Goal: Task Accomplishment & Management: Use online tool/utility

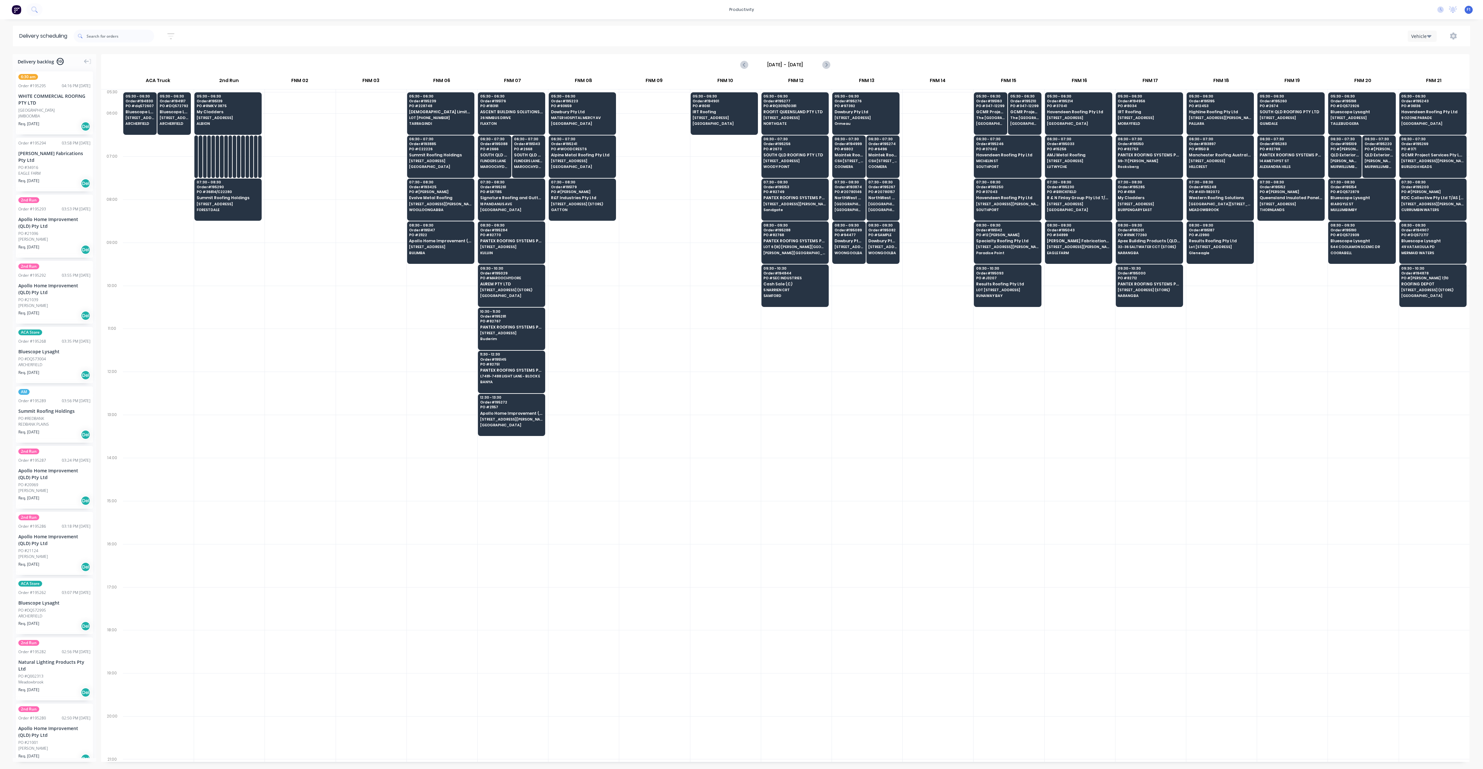
scroll to position [0, 0]
click at [174, 37] on icon "button" at bounding box center [170, 36] width 7 height 8
click at [160, 60] on input at bounding box center [141, 61] width 60 height 10
click at [149, 144] on div "14" at bounding box center [148, 144] width 10 height 10
type input "[DATE]"
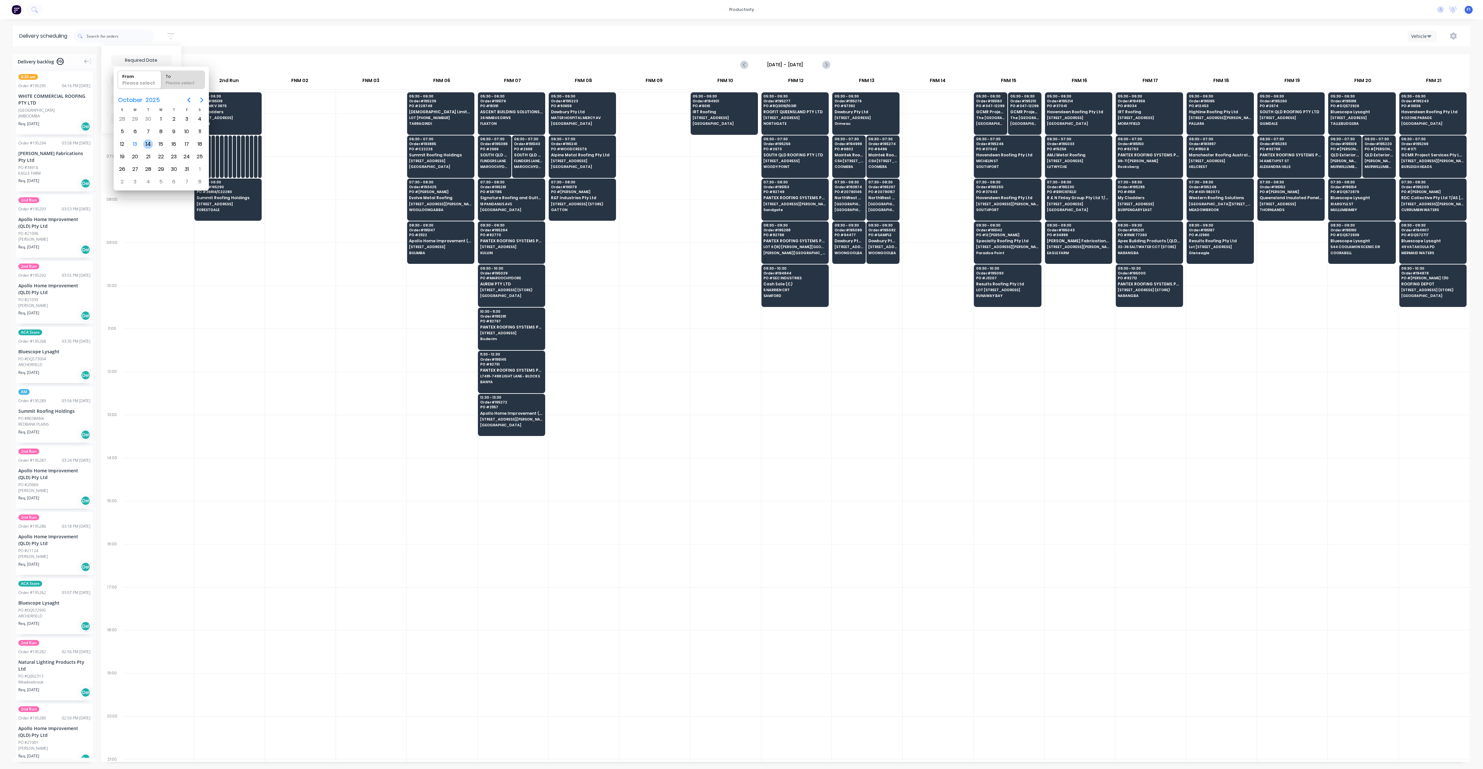
radio input "false"
radio input "true"
click at [149, 144] on div "14" at bounding box center [148, 144] width 10 height 10
type input "[DATE] - [DATE]"
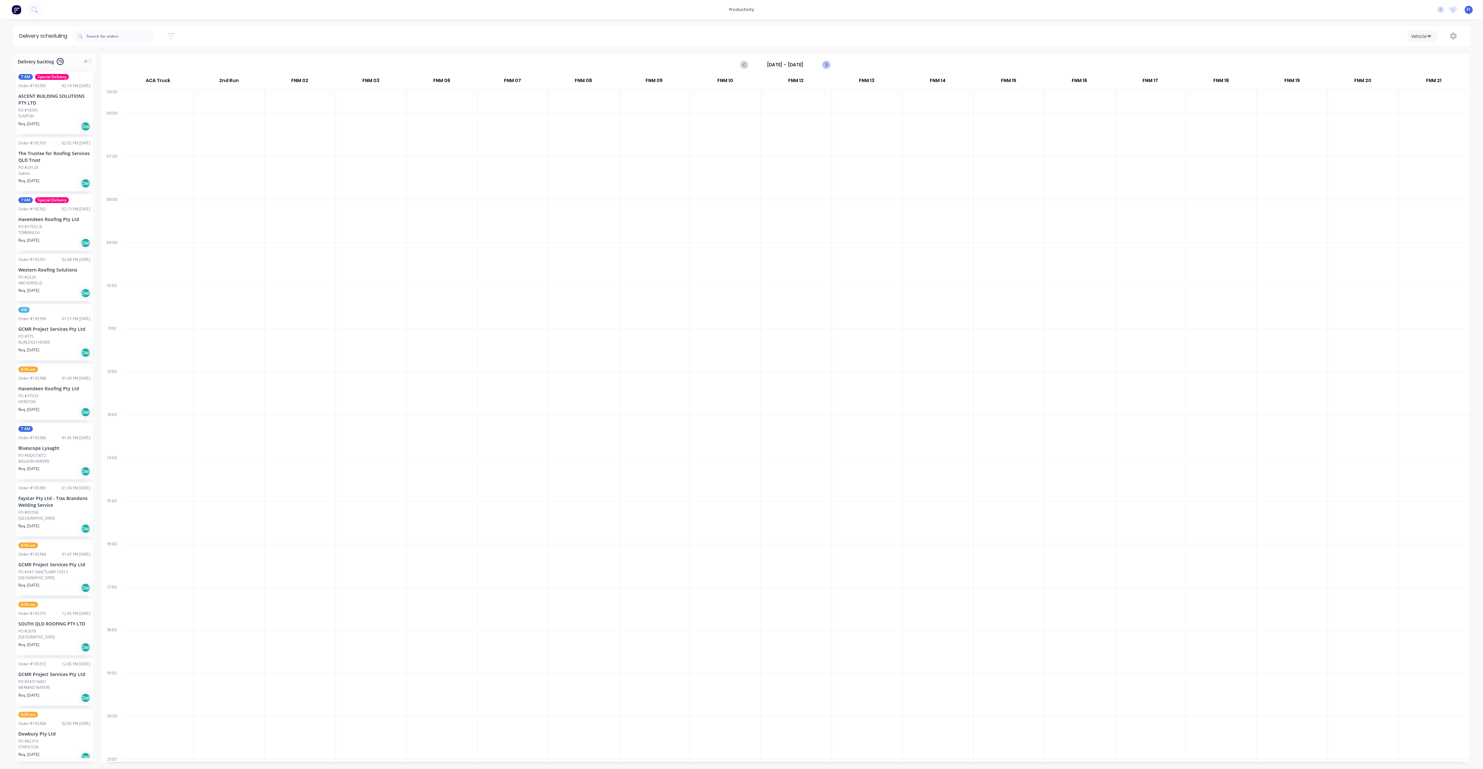
click at [826, 66] on icon "Next page" at bounding box center [826, 65] width 8 height 8
type input "[DATE] - [DATE]"
click at [172, 37] on icon "button" at bounding box center [170, 36] width 7 height 8
click at [163, 58] on input "[DATE] - [DATE]" at bounding box center [141, 61] width 60 height 10
click at [135, 142] on div "13" at bounding box center [135, 144] width 10 height 10
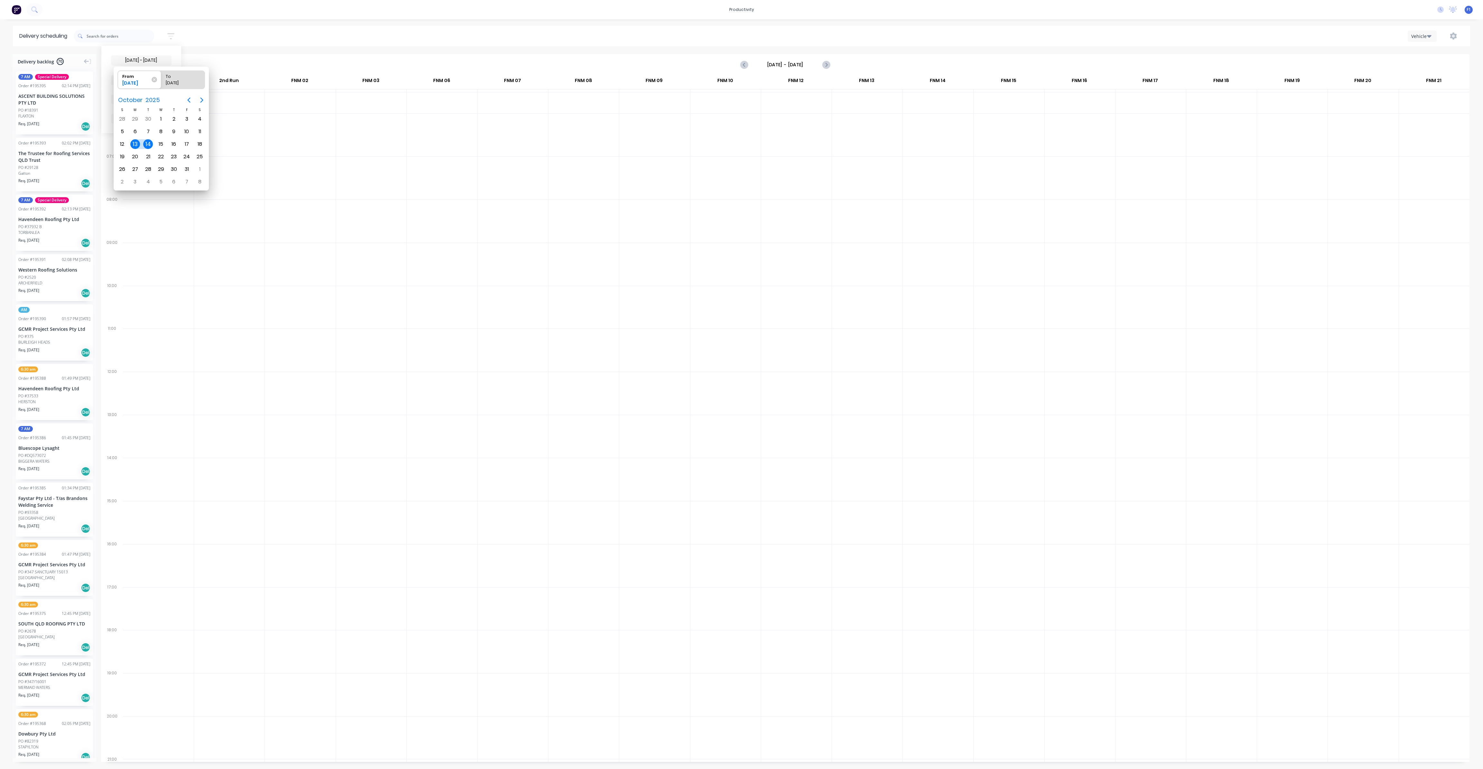
radio input "false"
radio input "true"
click at [135, 142] on div "13" at bounding box center [135, 144] width 10 height 10
type input "[DATE] - [DATE]"
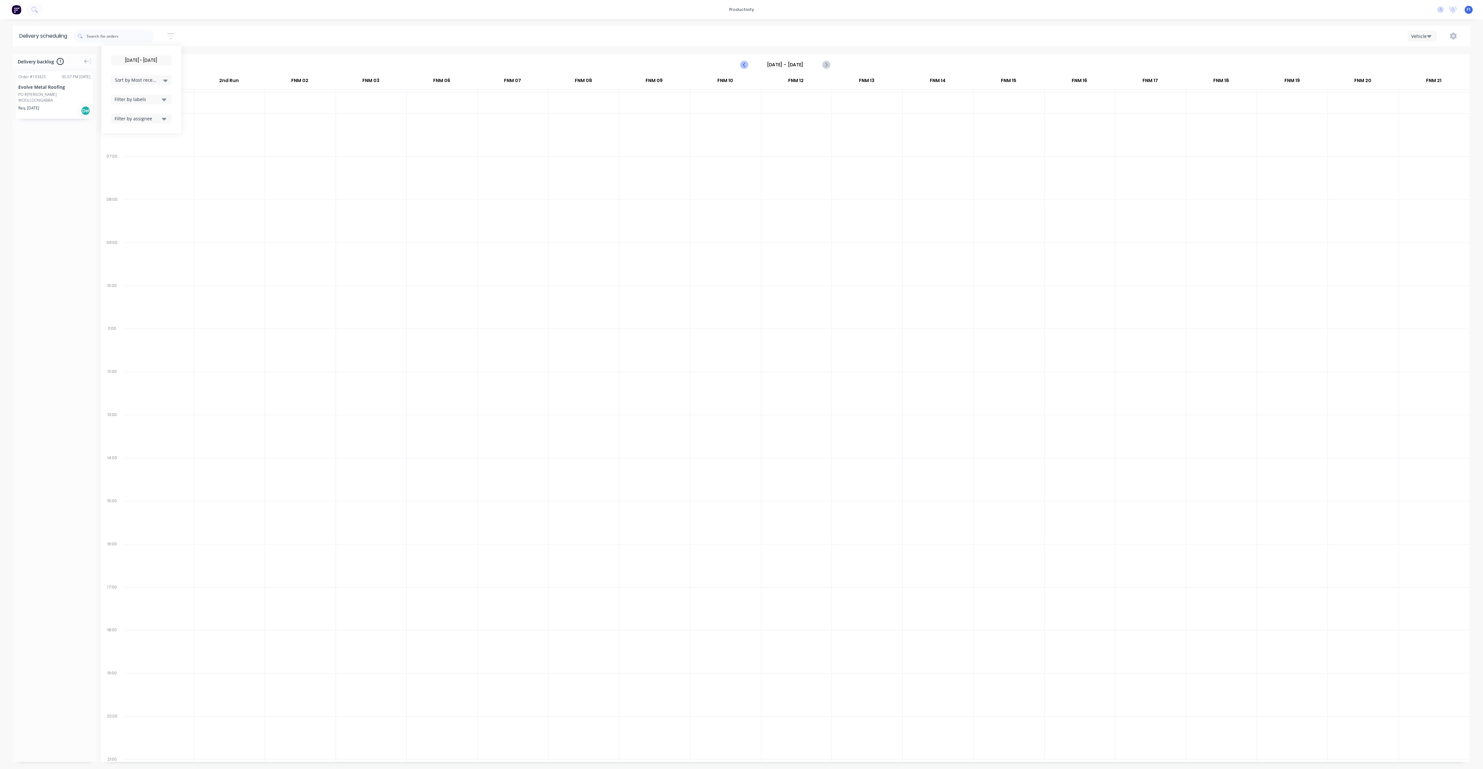
click at [746, 67] on icon "Previous page" at bounding box center [744, 64] width 3 height 5
type input "[DATE] - [DATE]"
